Goal: Task Accomplishment & Management: Use online tool/utility

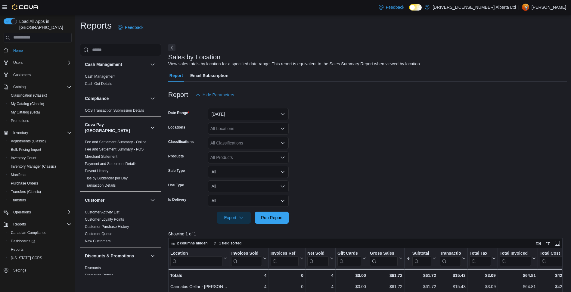
scroll to position [84, 0]
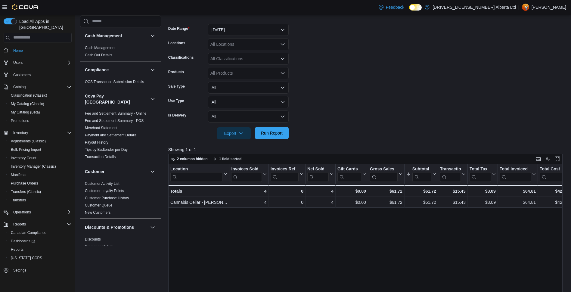
click at [271, 136] on span "Run Report" at bounding box center [272, 133] width 22 height 6
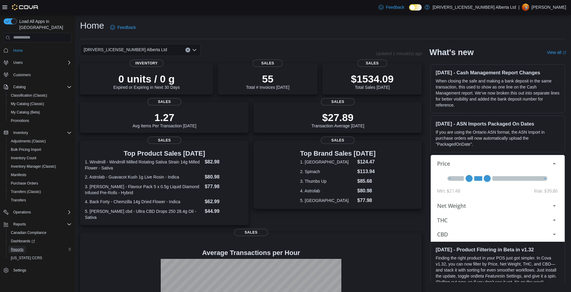
click at [18, 247] on span "Reports" at bounding box center [17, 249] width 13 height 5
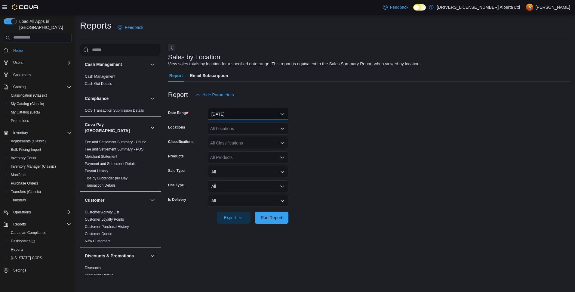
click at [220, 111] on button "Yesterday" at bounding box center [248, 114] width 81 height 12
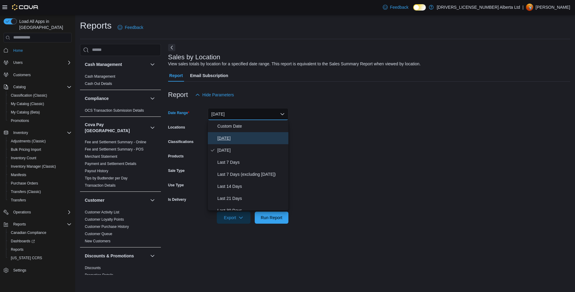
click at [237, 139] on span "[DATE]" at bounding box center [251, 137] width 69 height 7
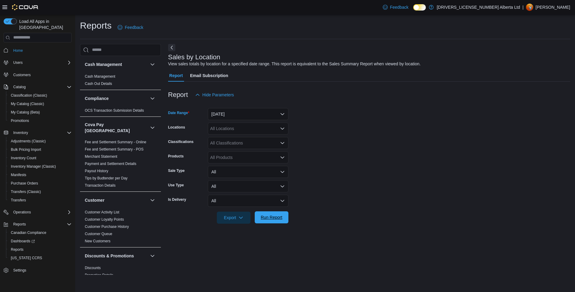
click at [278, 213] on span "Run Report" at bounding box center [271, 217] width 26 height 12
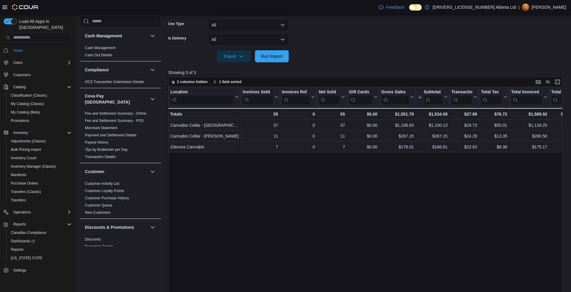
scroll to position [184, 0]
